Goal: Manage account settings

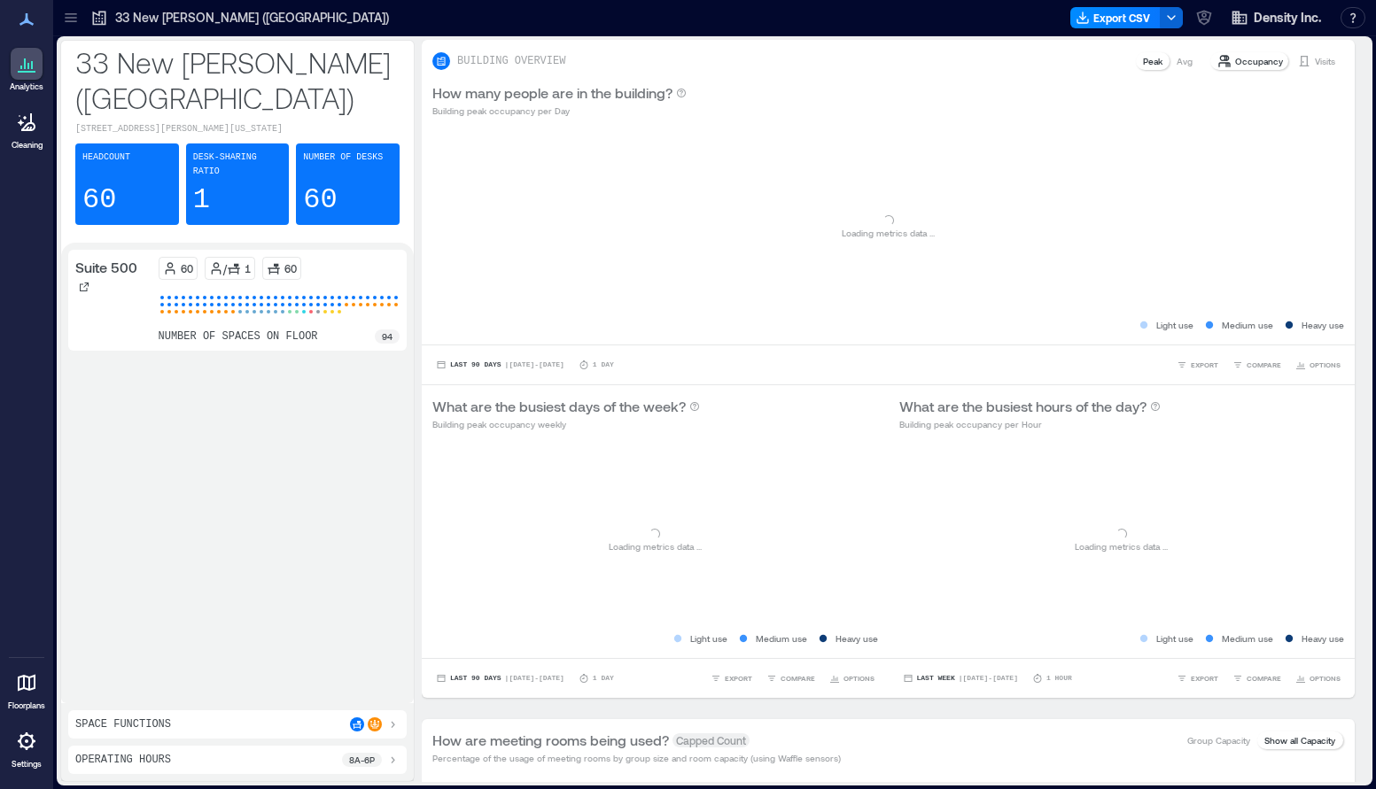
click at [34, 683] on icon at bounding box center [27, 683] width 18 height 17
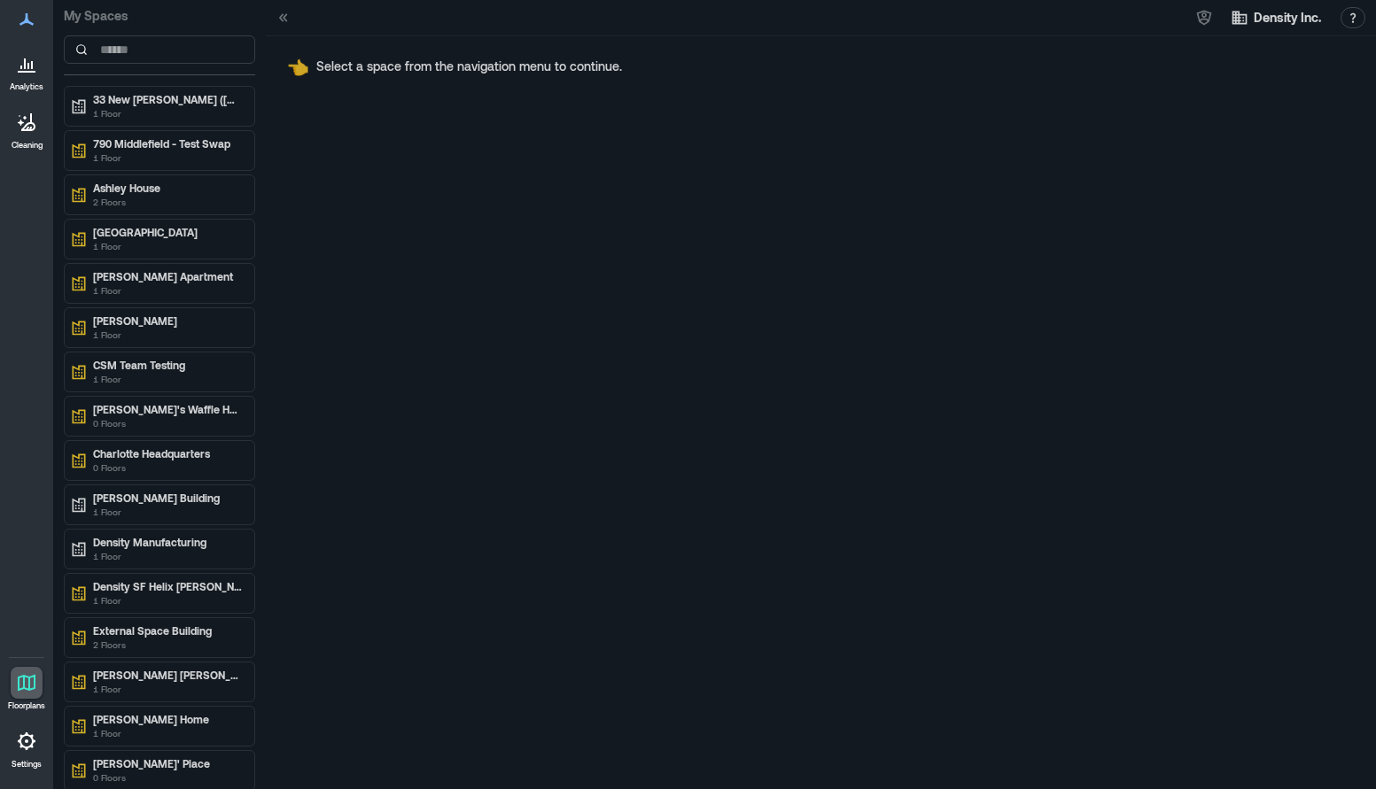
click at [29, 752] on div at bounding box center [27, 742] width 32 height 32
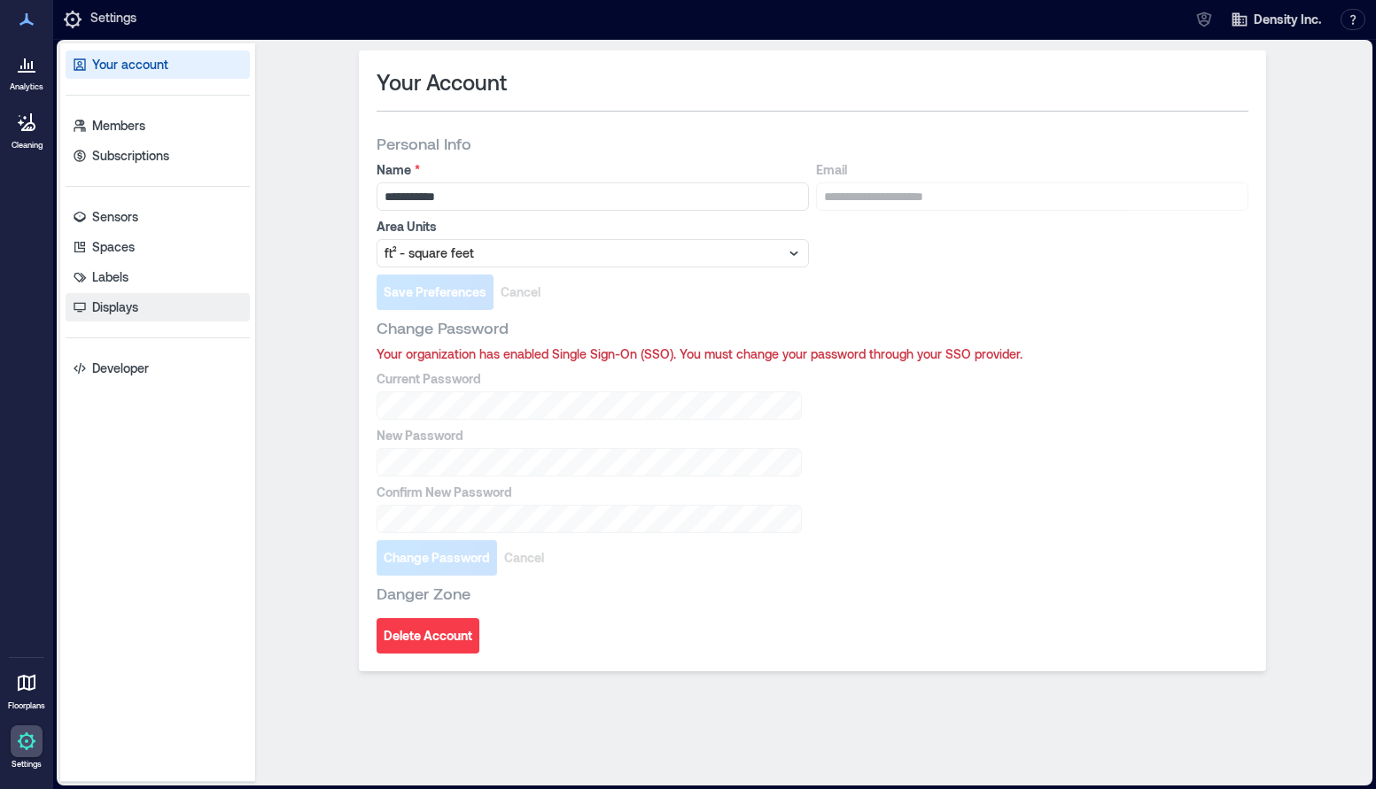
click at [124, 309] on p "Displays" at bounding box center [115, 308] width 46 height 18
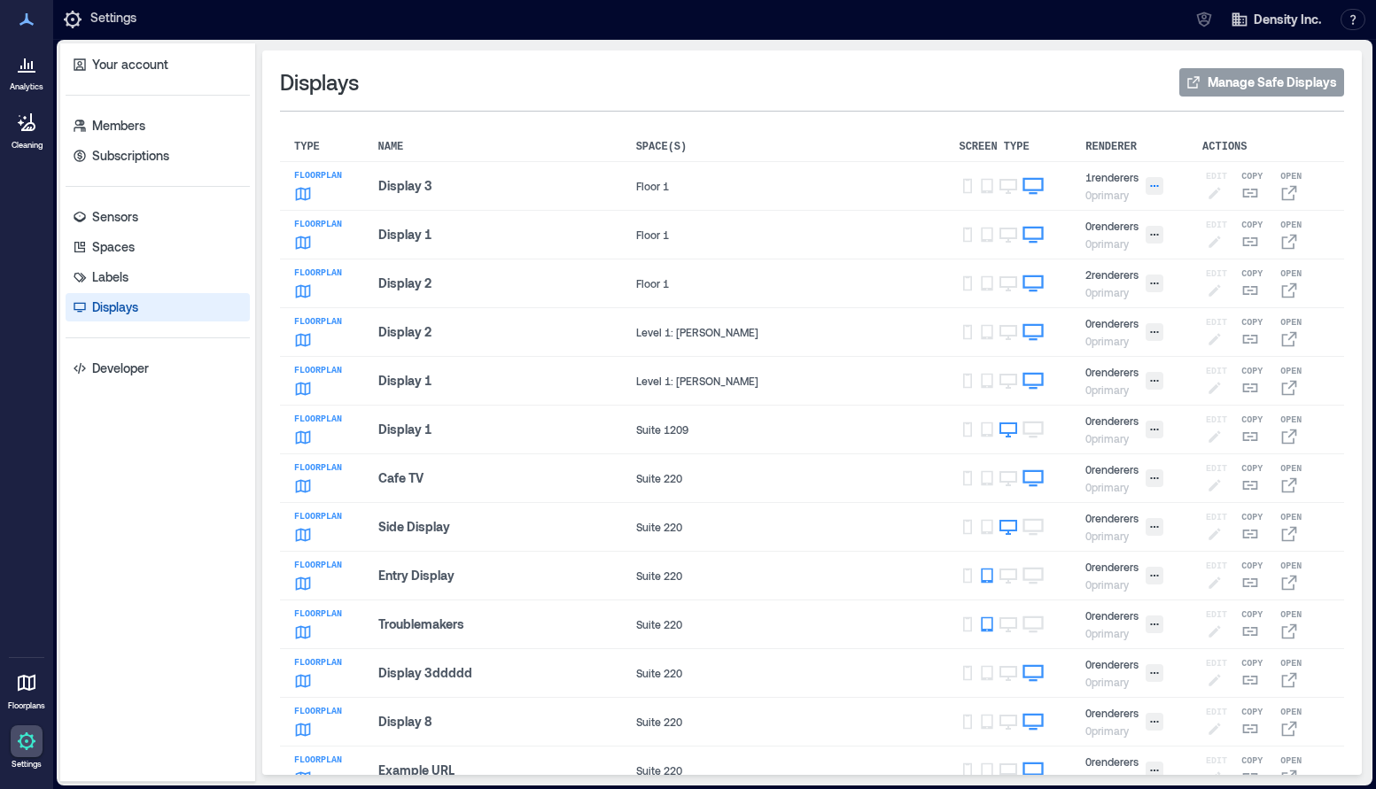
click at [1149, 185] on icon "button" at bounding box center [1154, 186] width 11 height 11
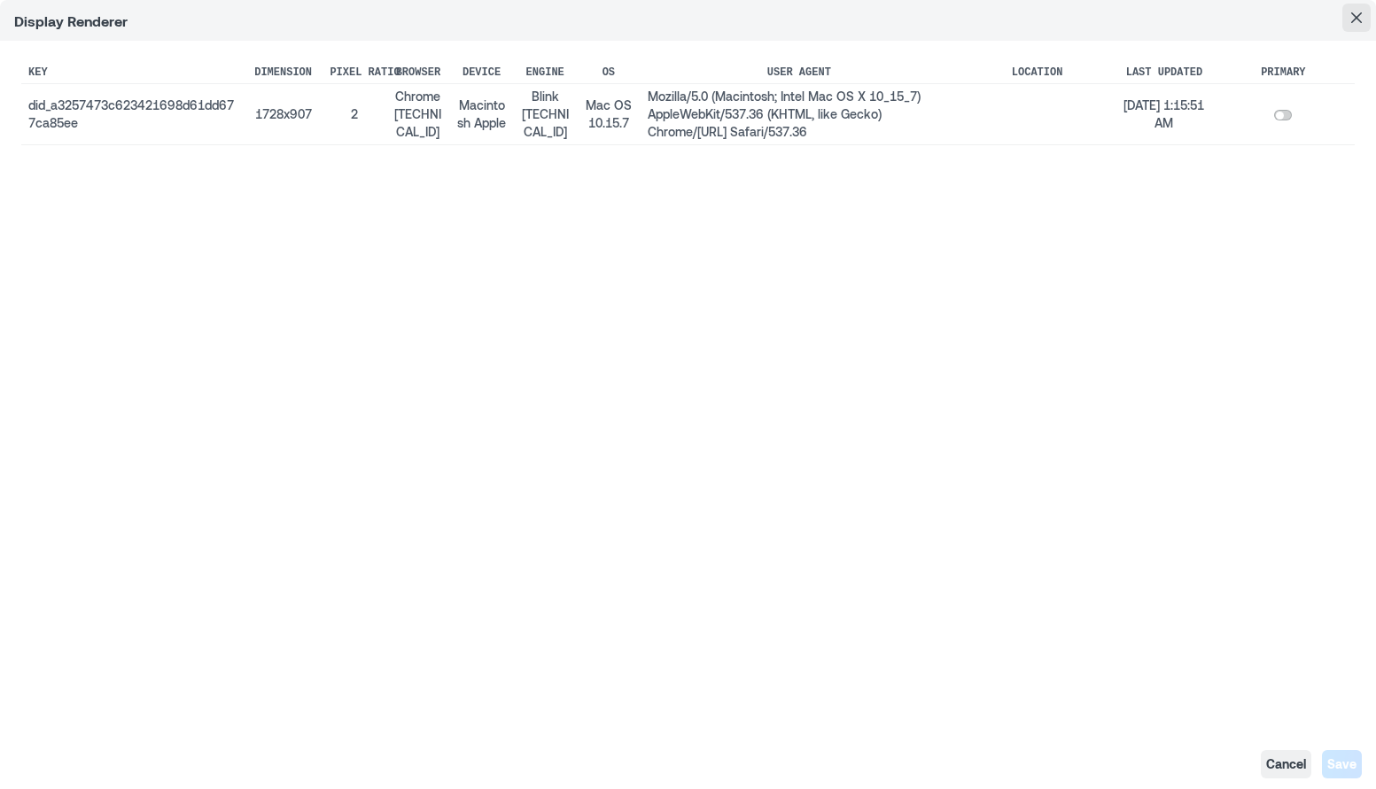
click at [1364, 14] on button "Close" at bounding box center [1356, 18] width 28 height 28
